Goal: Task Accomplishment & Management: Manage account settings

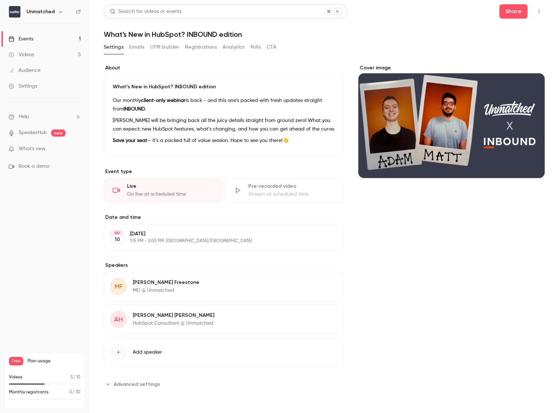
click at [143, 44] on button "Emails" at bounding box center [136, 47] width 15 height 11
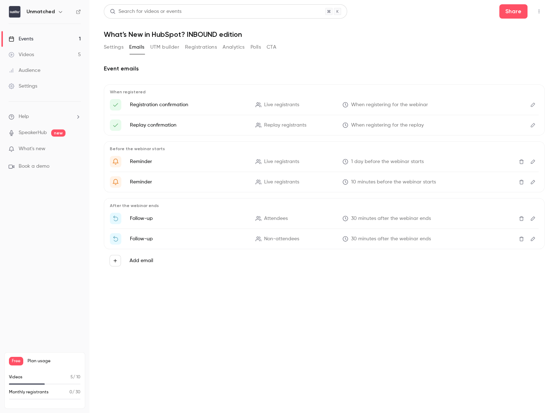
click at [157, 47] on button "UTM builder" at bounding box center [164, 47] width 29 height 11
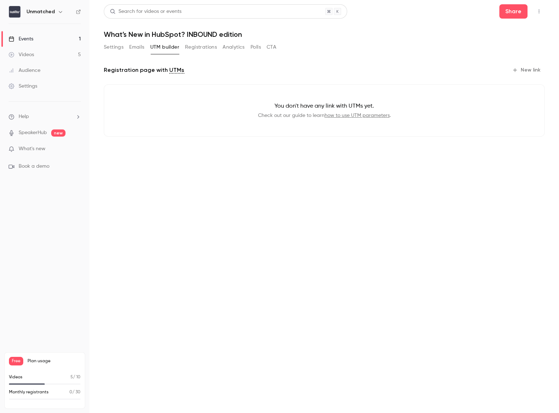
click at [202, 47] on button "Registrations" at bounding box center [201, 47] width 32 height 11
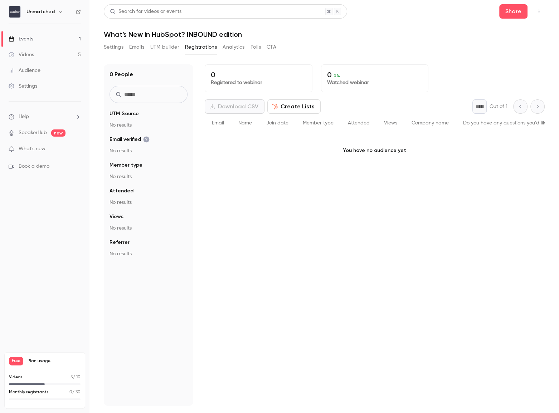
click at [282, 110] on button "Create Lists" at bounding box center [293, 107] width 53 height 14
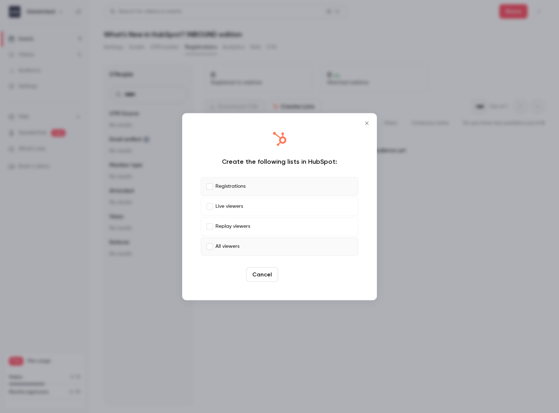
click at [297, 276] on button "Create" at bounding box center [297, 274] width 32 height 14
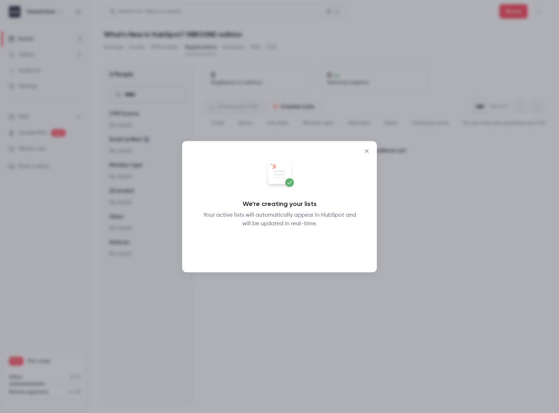
click at [278, 239] on button "Okay" at bounding box center [280, 246] width 26 height 14
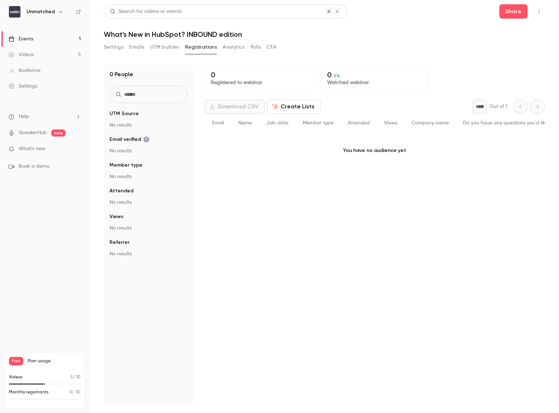
click at [232, 47] on button "Analytics" at bounding box center [234, 47] width 22 height 11
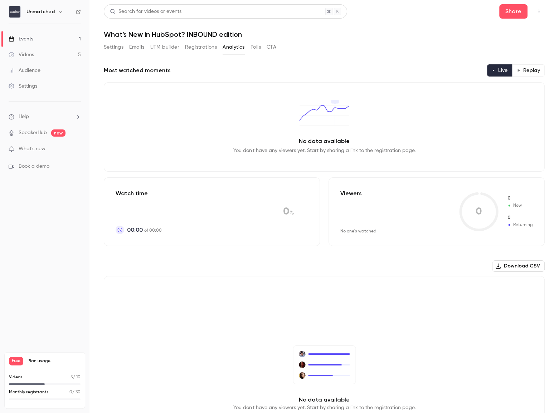
click at [257, 50] on button "Polls" at bounding box center [256, 47] width 10 height 11
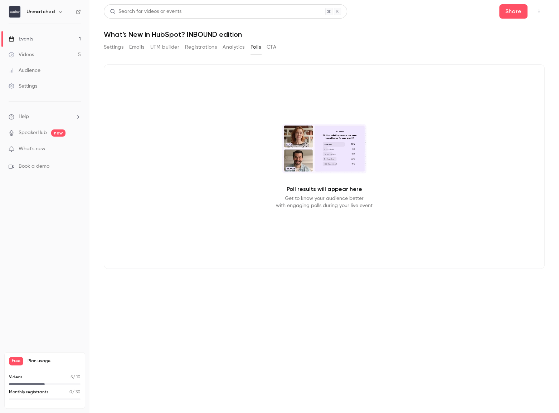
click at [274, 47] on button "CTA" at bounding box center [272, 47] width 10 height 11
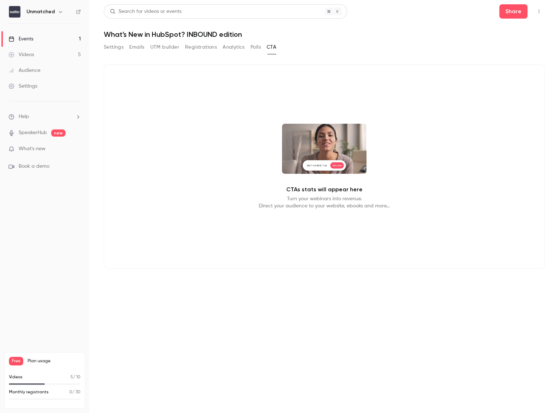
click at [202, 49] on button "Registrations" at bounding box center [201, 47] width 32 height 11
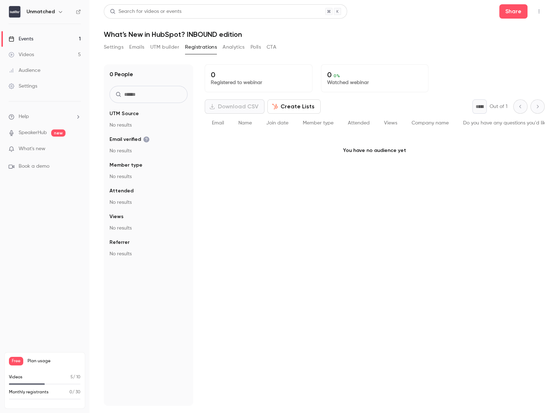
click at [119, 47] on button "Settings" at bounding box center [114, 47] width 20 height 11
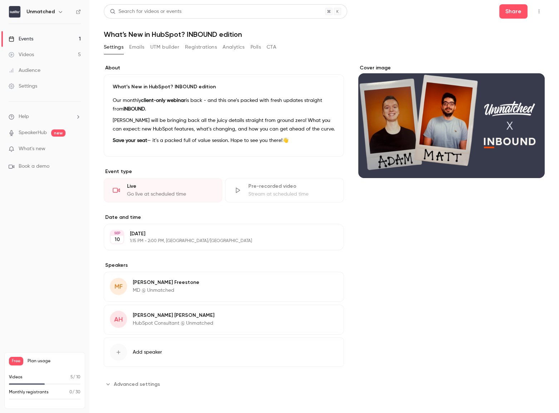
click at [127, 383] on span "Advanced settings" at bounding box center [137, 385] width 46 height 8
click at [499, 13] on button "Share" at bounding box center [513, 11] width 28 height 14
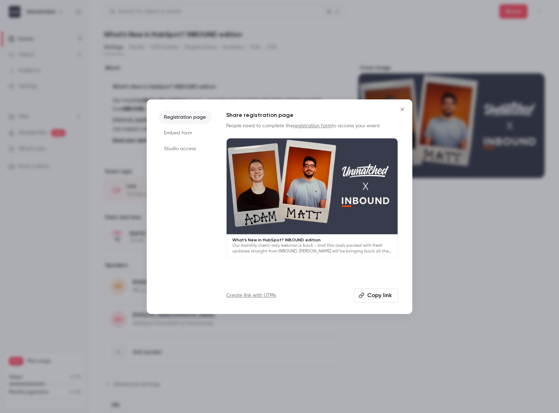
click at [503, 12] on div at bounding box center [279, 206] width 559 height 413
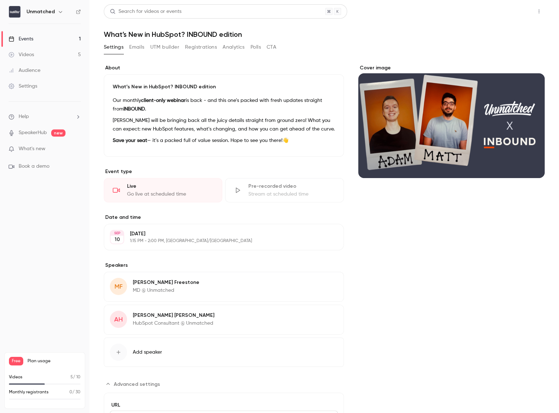
click at [502, 11] on button "Share" at bounding box center [513, 11] width 28 height 14
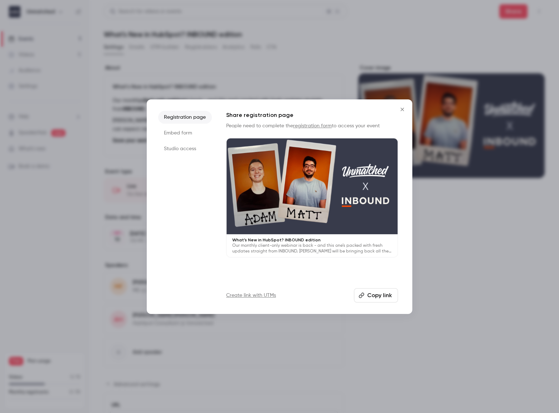
click at [376, 289] on button "Copy link" at bounding box center [376, 296] width 44 height 14
click at [372, 294] on button "Copy link" at bounding box center [376, 296] width 44 height 14
click at [399, 107] on icon "Close" at bounding box center [402, 110] width 9 height 6
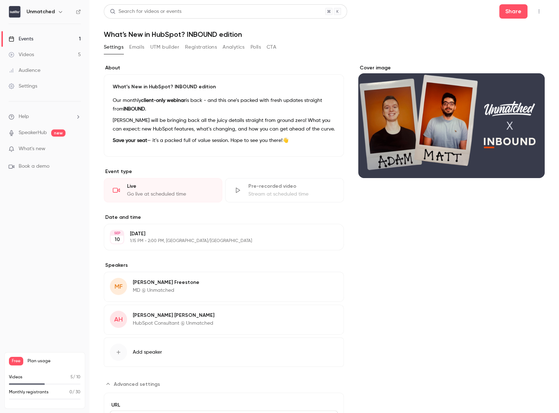
click at [141, 46] on button "Emails" at bounding box center [136, 47] width 15 height 11
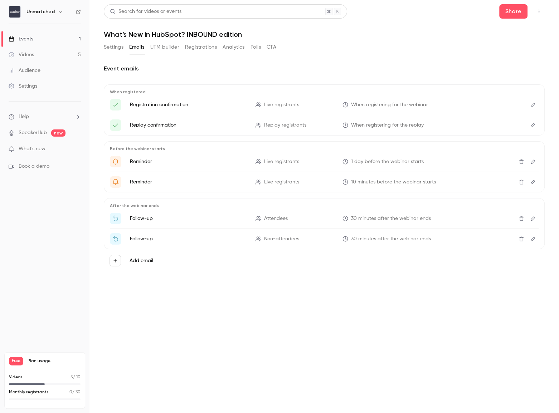
click at [237, 47] on button "Analytics" at bounding box center [234, 47] width 22 height 11
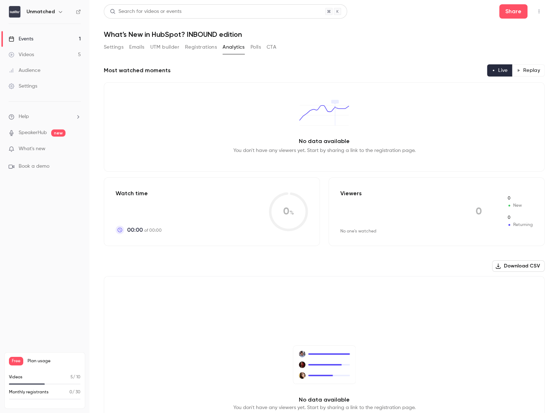
click at [214, 47] on button "Registrations" at bounding box center [201, 47] width 32 height 11
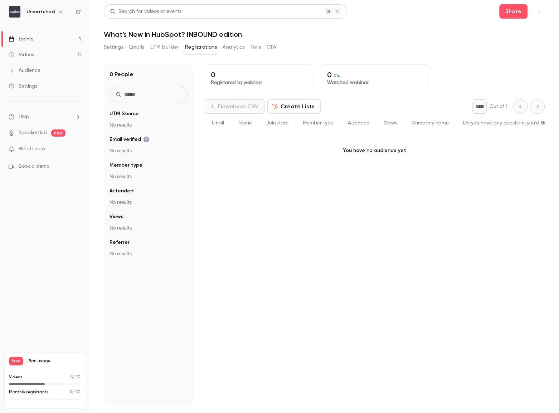
click at [296, 107] on button "Create Lists" at bounding box center [293, 107] width 53 height 14
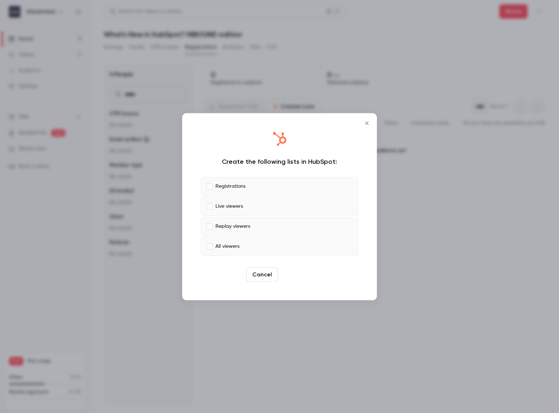
click at [298, 272] on button "Create" at bounding box center [297, 274] width 32 height 14
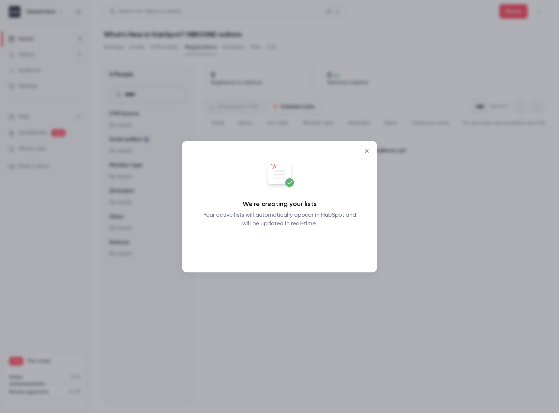
click at [283, 250] on button "Okay" at bounding box center [280, 246] width 26 height 14
